Goal: Task Accomplishment & Management: Manage account settings

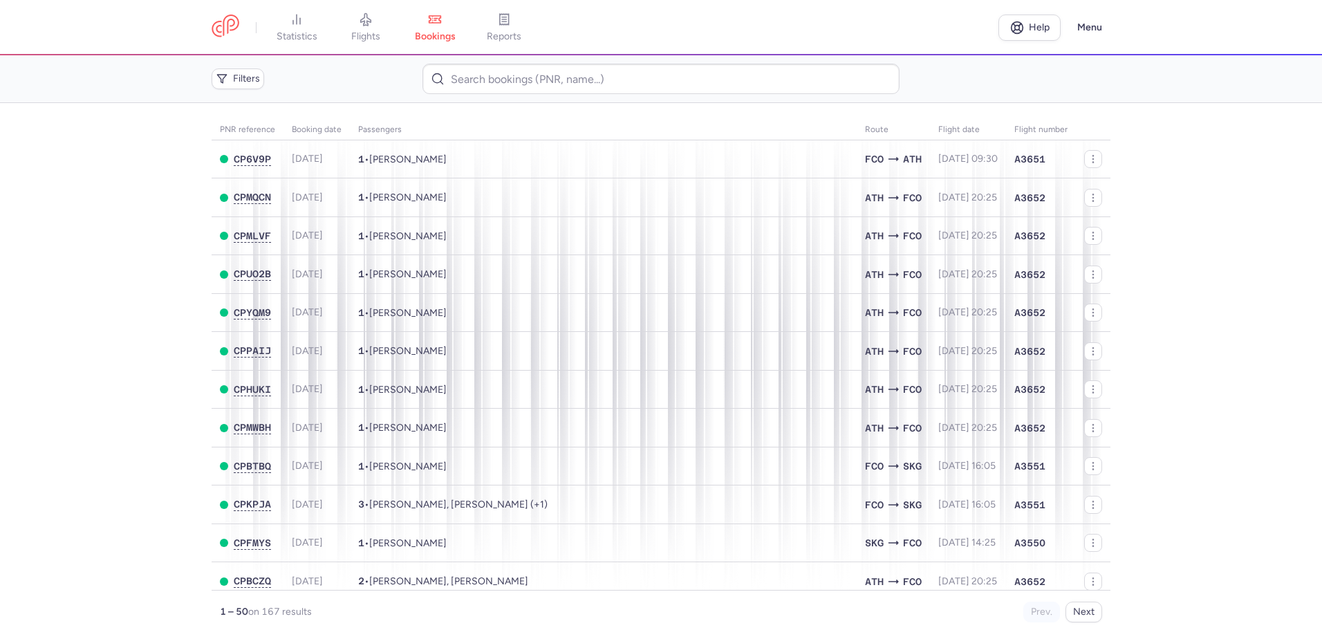
drag, startPoint x: 389, startPoint y: 18, endPoint x: 404, endPoint y: 35, distance: 23.0
click at [388, 18] on link "flights" at bounding box center [365, 27] width 69 height 30
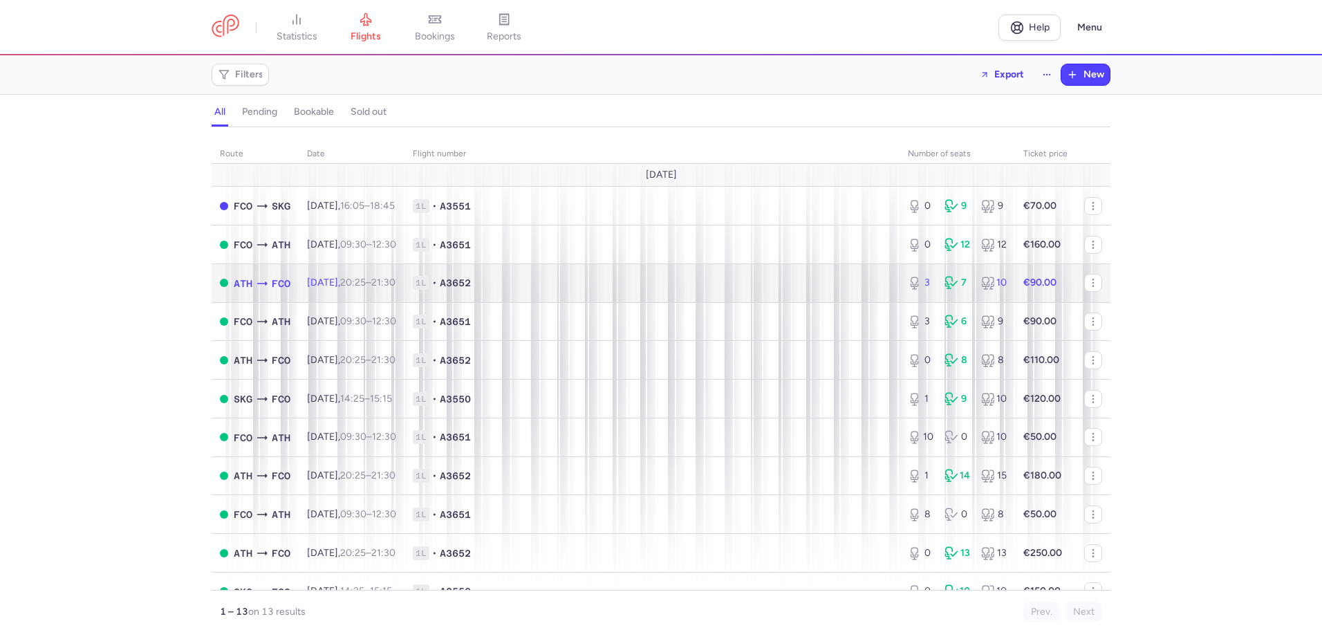
click at [657, 276] on span "1L • A3652" at bounding box center [652, 283] width 478 height 14
select select "days"
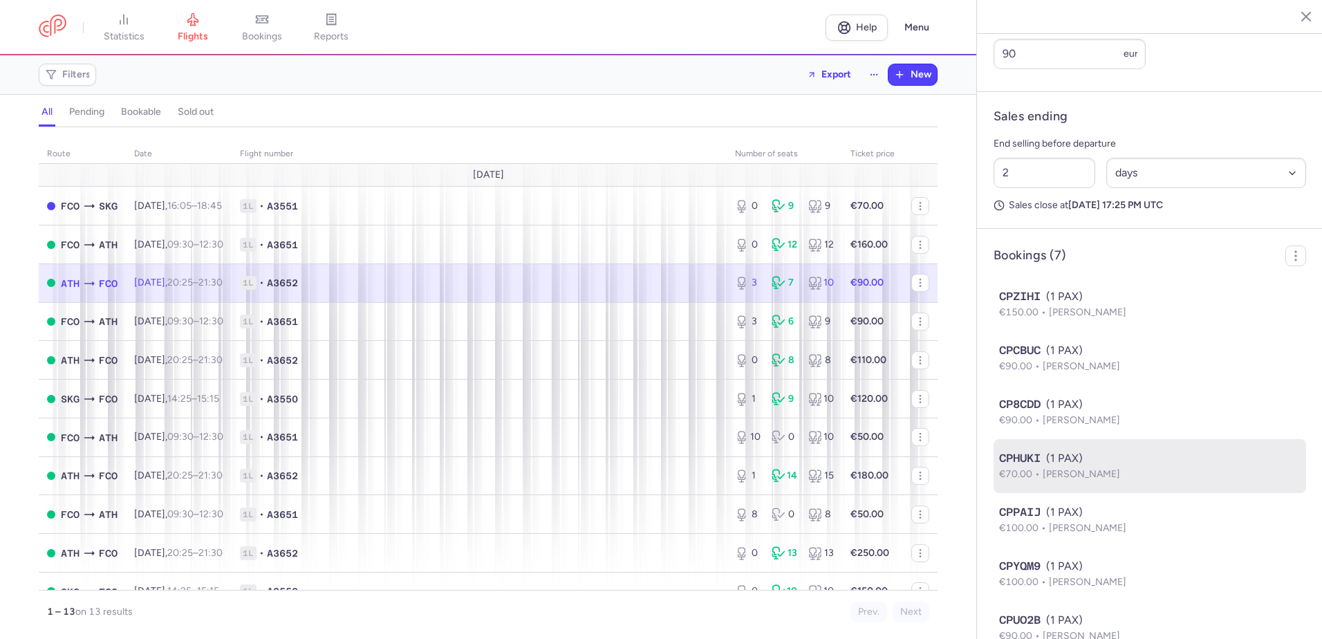
scroll to position [674, 0]
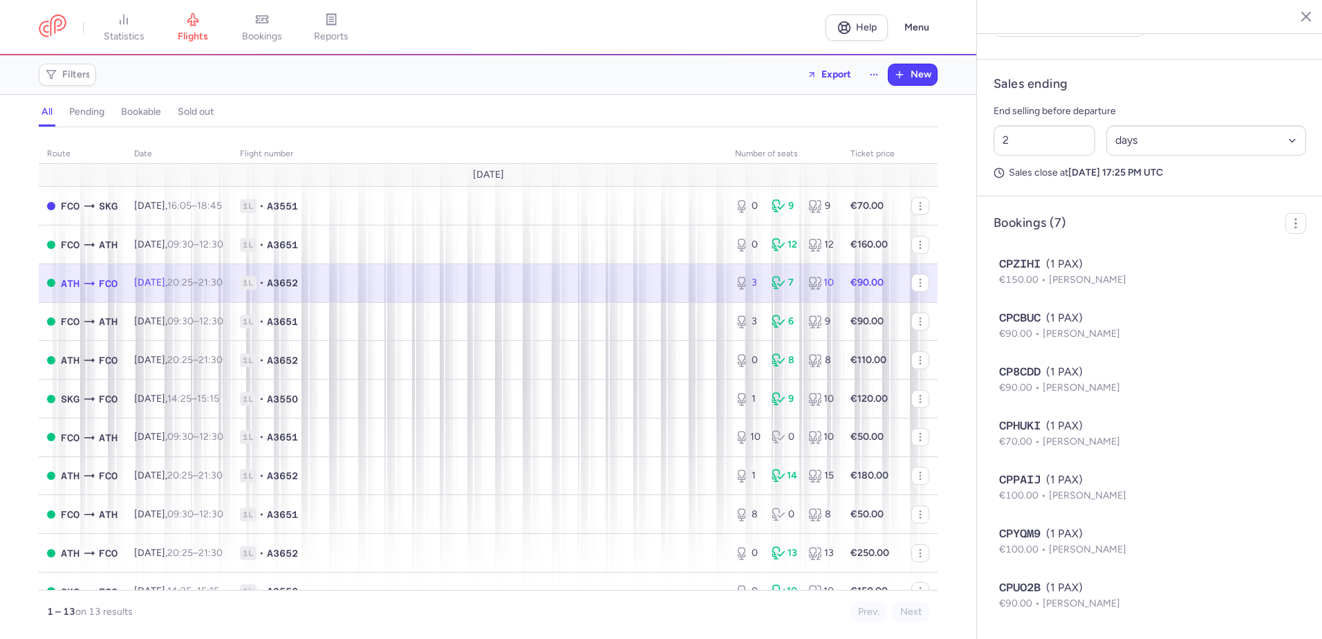
click at [397, 279] on span "1L • A3652" at bounding box center [479, 283] width 478 height 14
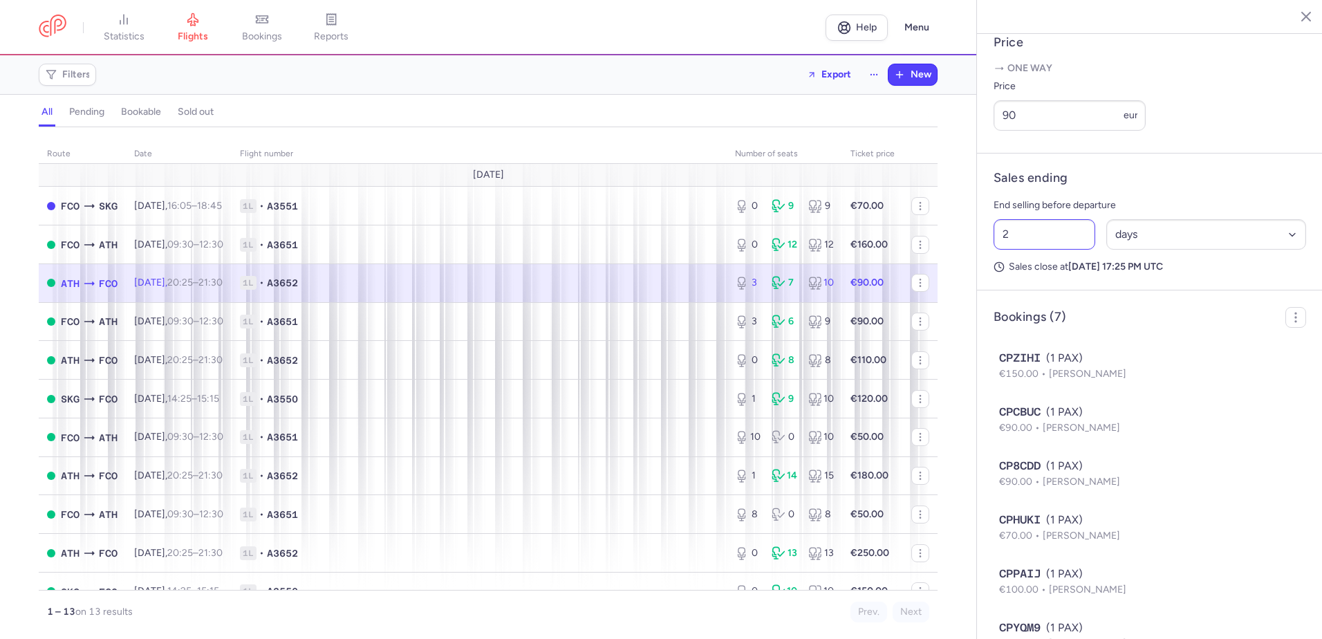
scroll to position [536, 0]
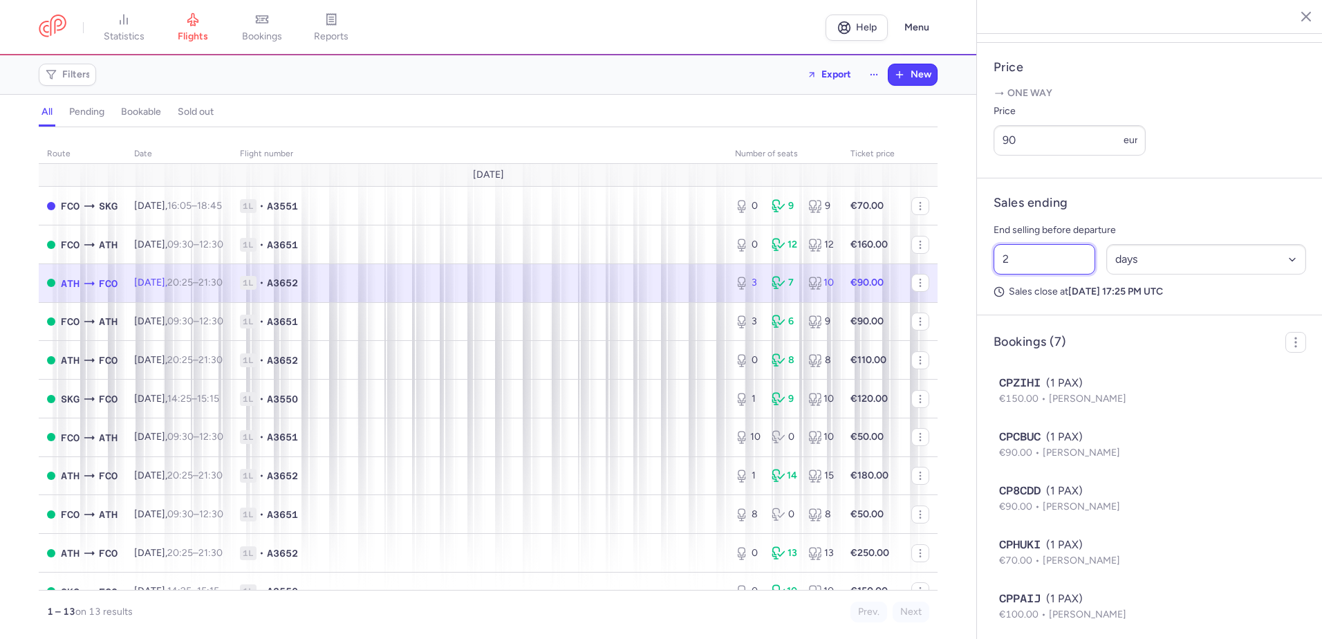
click at [1020, 274] on input "2" at bounding box center [1044, 259] width 102 height 30
drag, startPoint x: 1036, startPoint y: 279, endPoint x: 994, endPoint y: 278, distance: 42.2
click at [931, 275] on div "statistics flights bookings reports Help Menu Filters Export New all pending bo…" at bounding box center [661, 319] width 1322 height 639
type input "1"
drag, startPoint x: 1042, startPoint y: 155, endPoint x: 982, endPoint y: 156, distance: 60.8
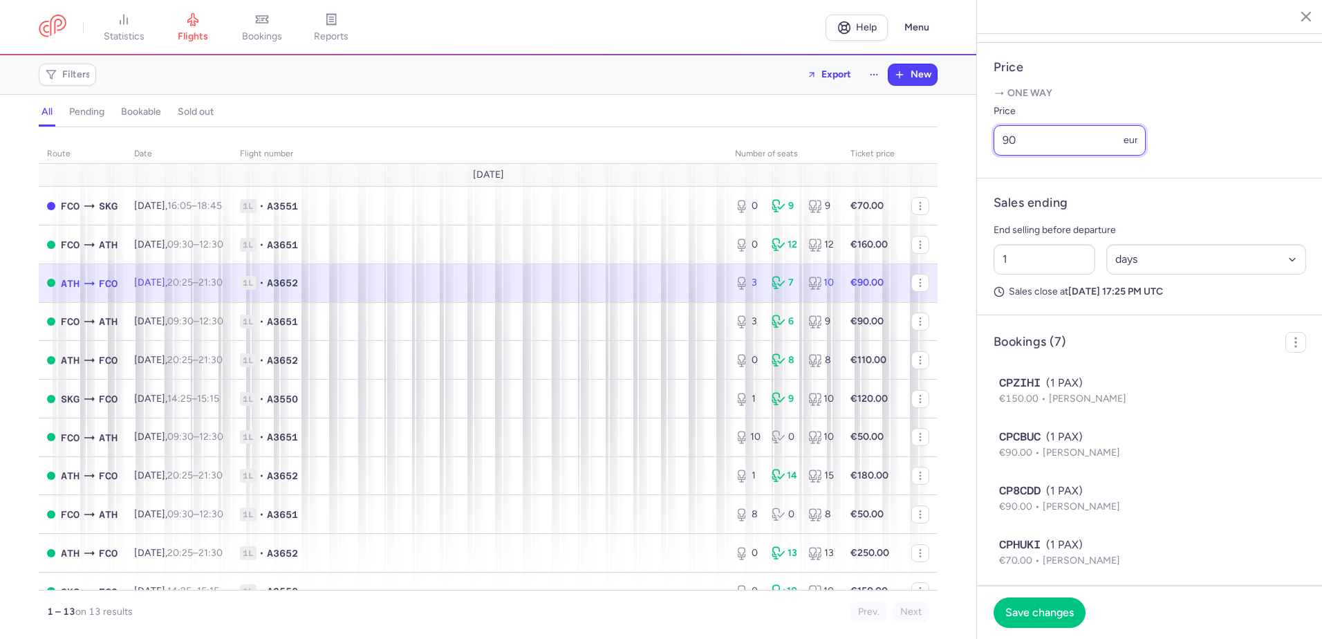
click at [982, 156] on article "Price One way Price 90 eur" at bounding box center [1150, 110] width 346 height 135
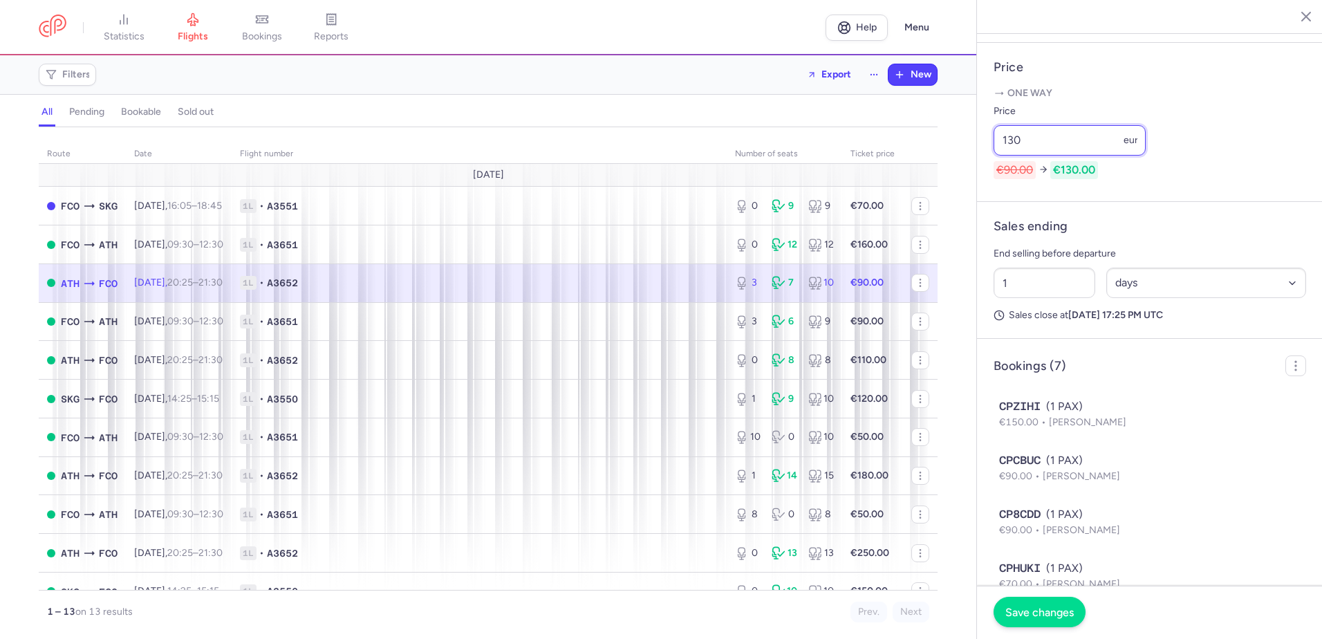
type input "130"
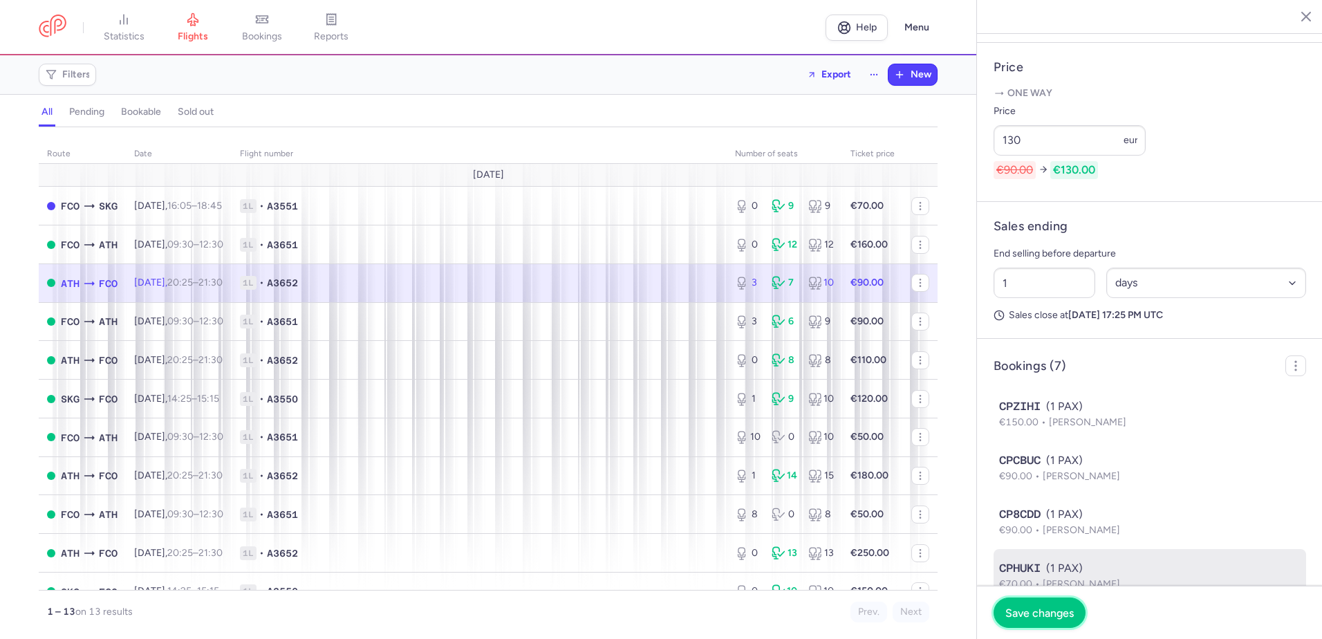
drag, startPoint x: 1036, startPoint y: 616, endPoint x: 1049, endPoint y: 579, distance: 39.6
click at [1035, 617] on span "Save changes" at bounding box center [1039, 612] width 68 height 12
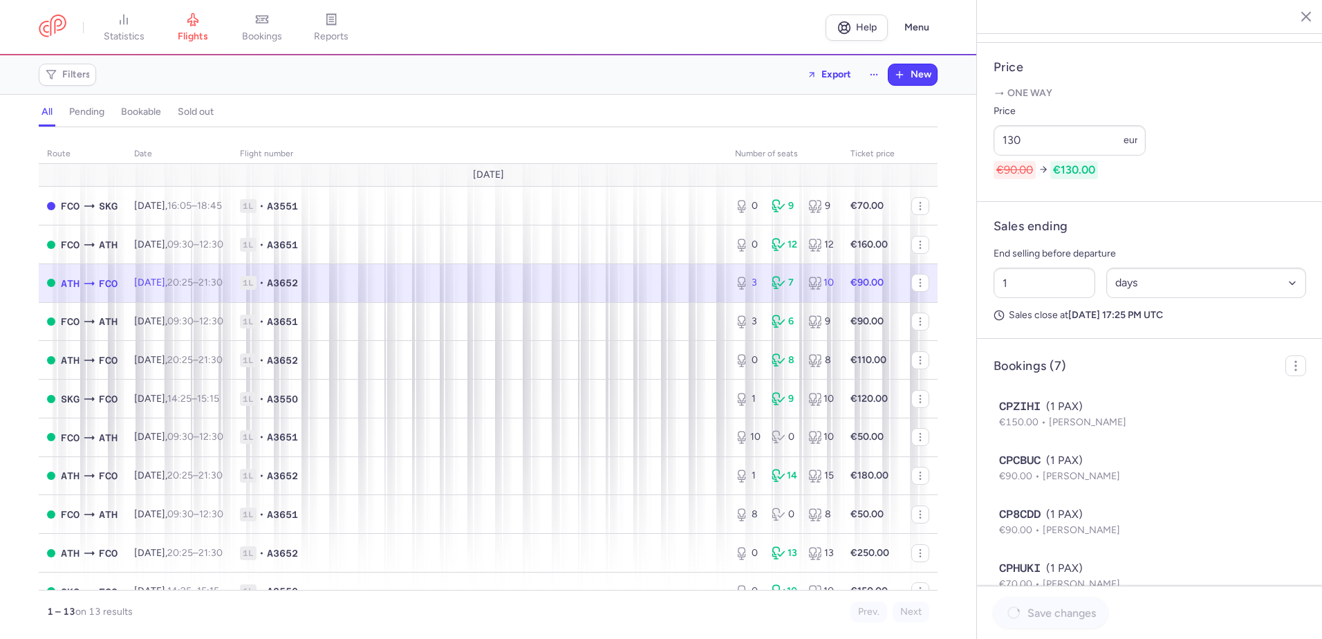
scroll to position [190, 0]
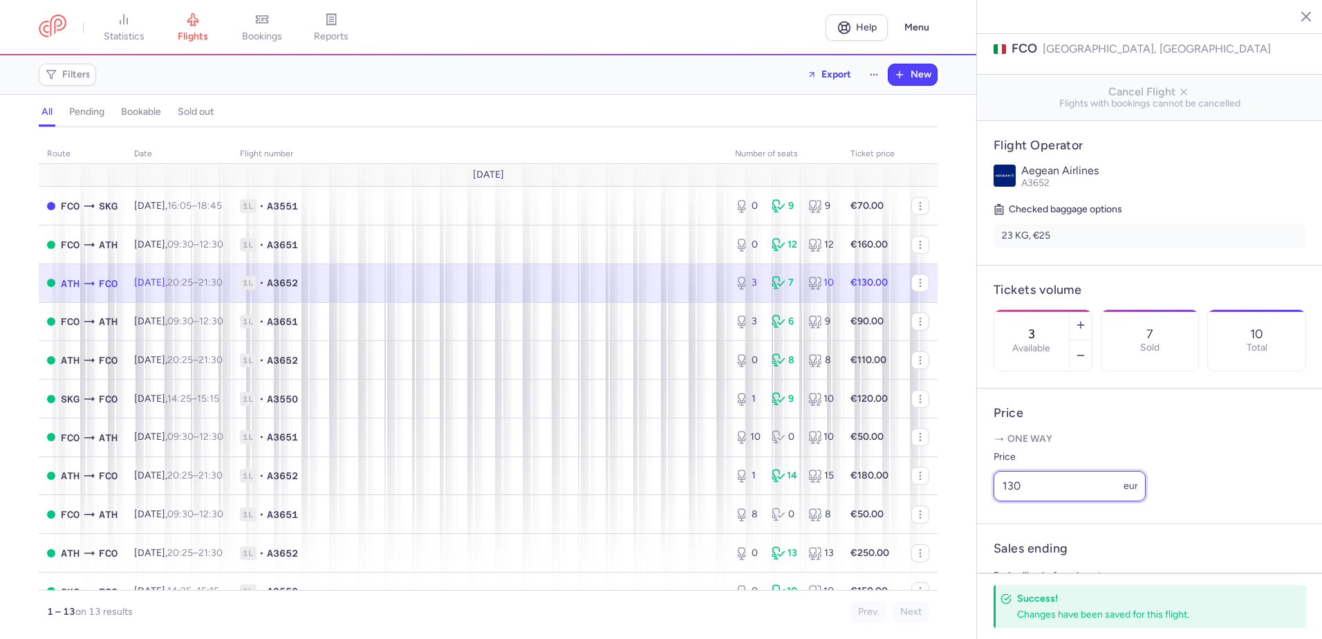
drag, startPoint x: 1041, startPoint y: 498, endPoint x: 968, endPoint y: 491, distance: 72.8
click at [968, 491] on div "statistics flights bookings reports Help Menu Filters Export New all pending bo…" at bounding box center [661, 319] width 1322 height 639
click at [1203, 165] on p "Aegean Airlines" at bounding box center [1163, 171] width 285 height 12
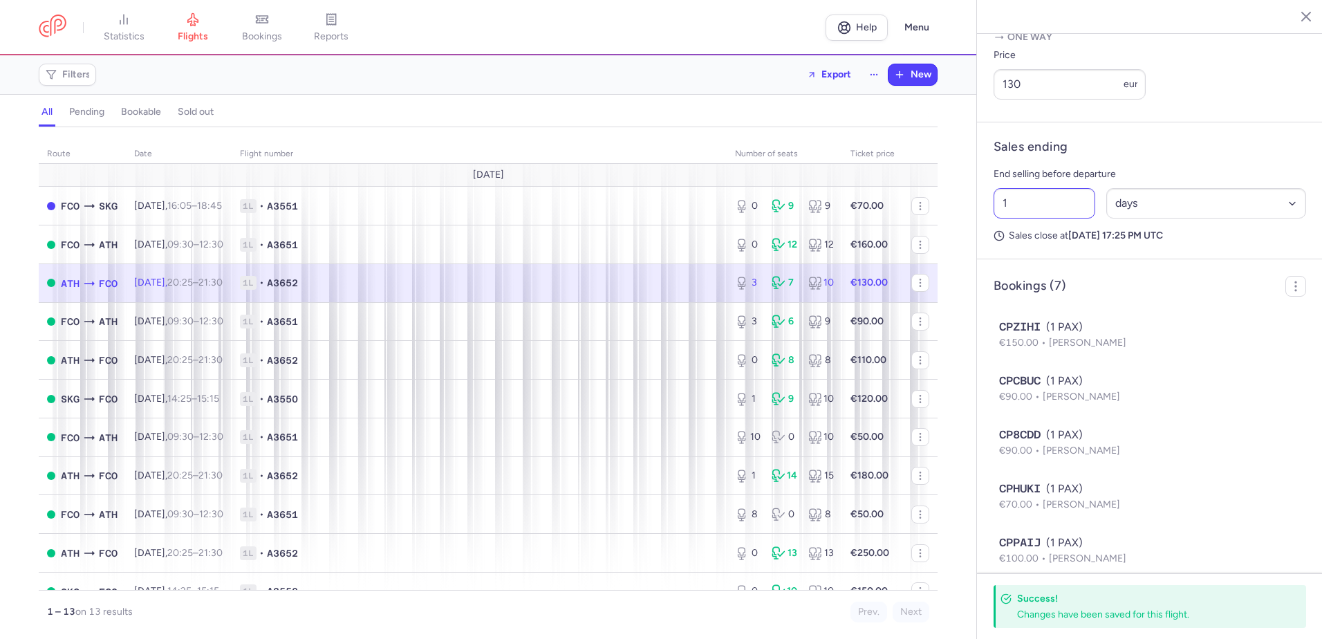
scroll to position [394, 0]
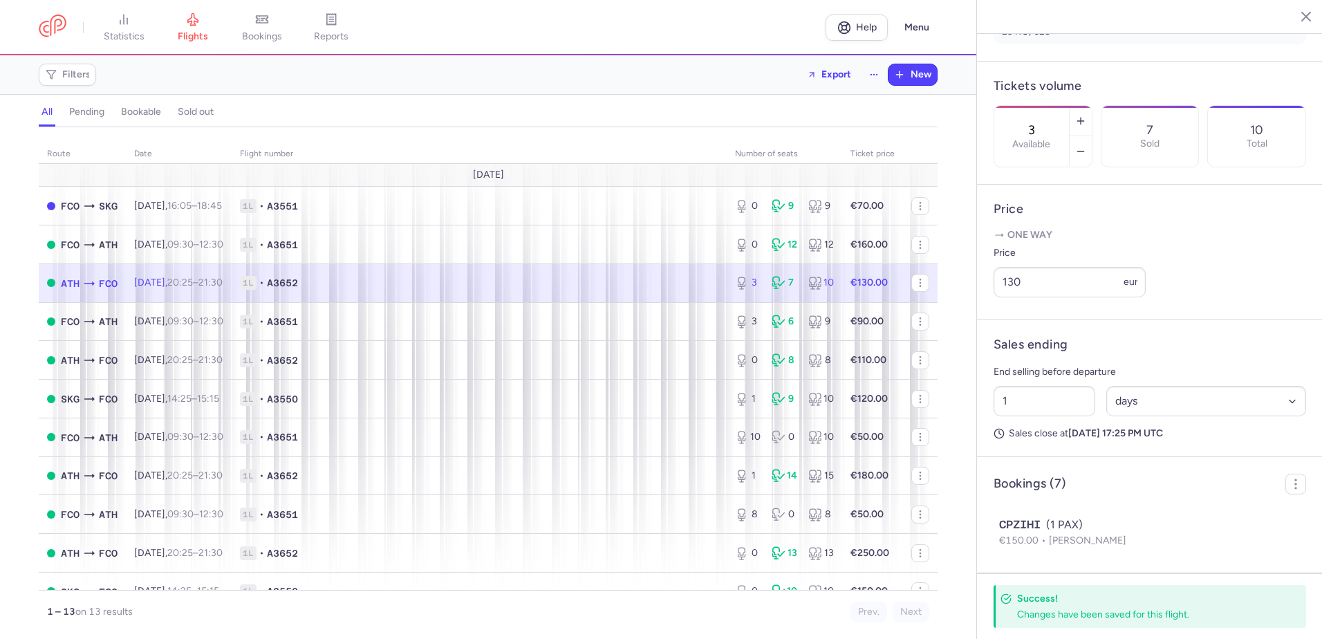
click at [1231, 167] on section "3 Available 7 Sold 10 Total" at bounding box center [1149, 136] width 312 height 62
click at [288, 24] on link "bookings" at bounding box center [261, 27] width 69 height 30
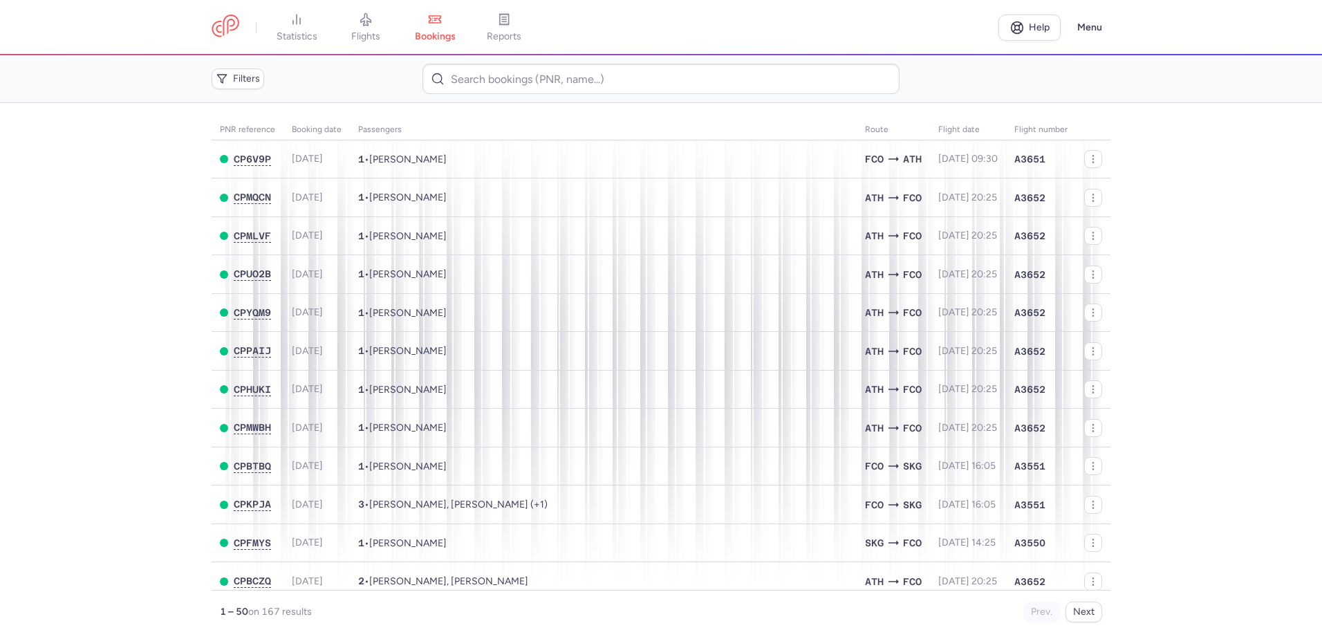
drag, startPoint x: 88, startPoint y: 540, endPoint x: 124, endPoint y: 124, distance: 417.0
click at [103, 512] on main "PNR reference Booking date Passengers Route flight date Flight number CP6V9P [D…" at bounding box center [661, 371] width 1322 height 536
